Goal: Download file/media

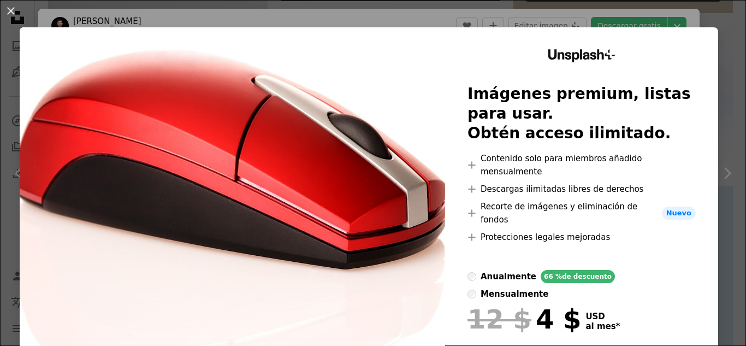
scroll to position [546, 0]
click at [8, 11] on button "An X shape" at bounding box center [10, 10] width 13 height 13
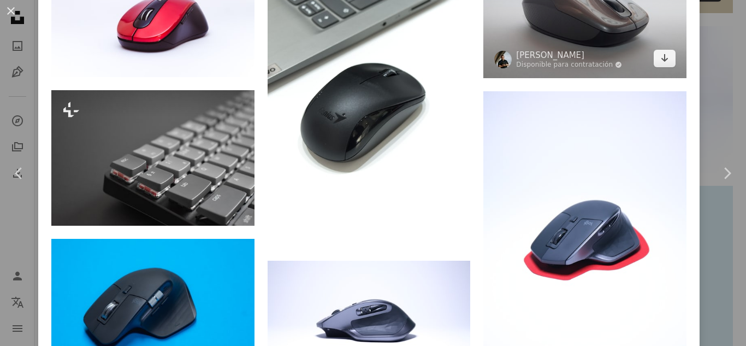
scroll to position [819, 0]
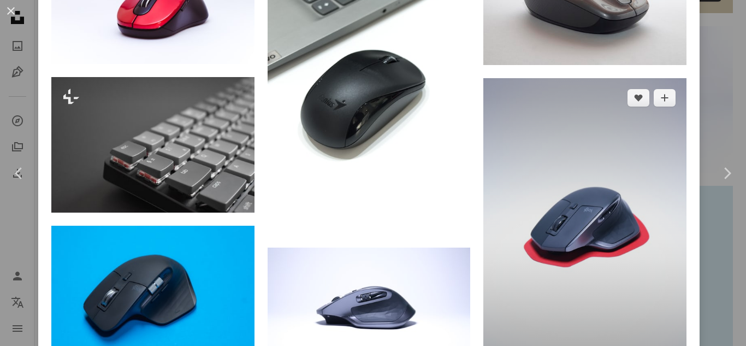
click at [591, 187] on img at bounding box center [584, 230] width 203 height 304
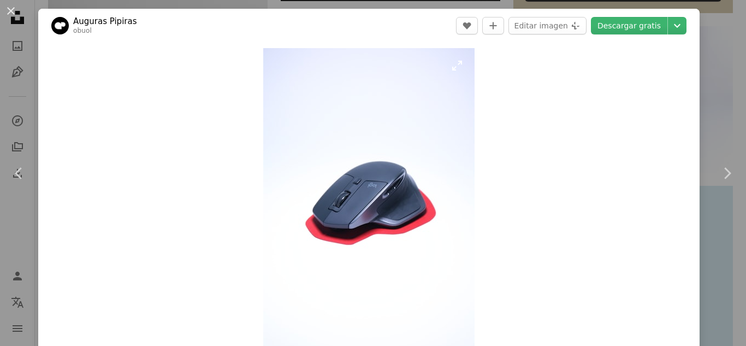
click at [453, 68] on img "Ampliar en esta imagen" at bounding box center [368, 206] width 211 height 317
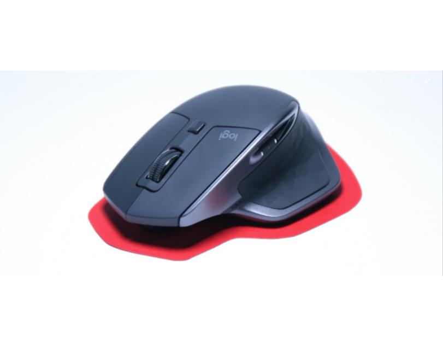
scroll to position [294, 0]
